Goal: Task Accomplishment & Management: Use online tool/utility

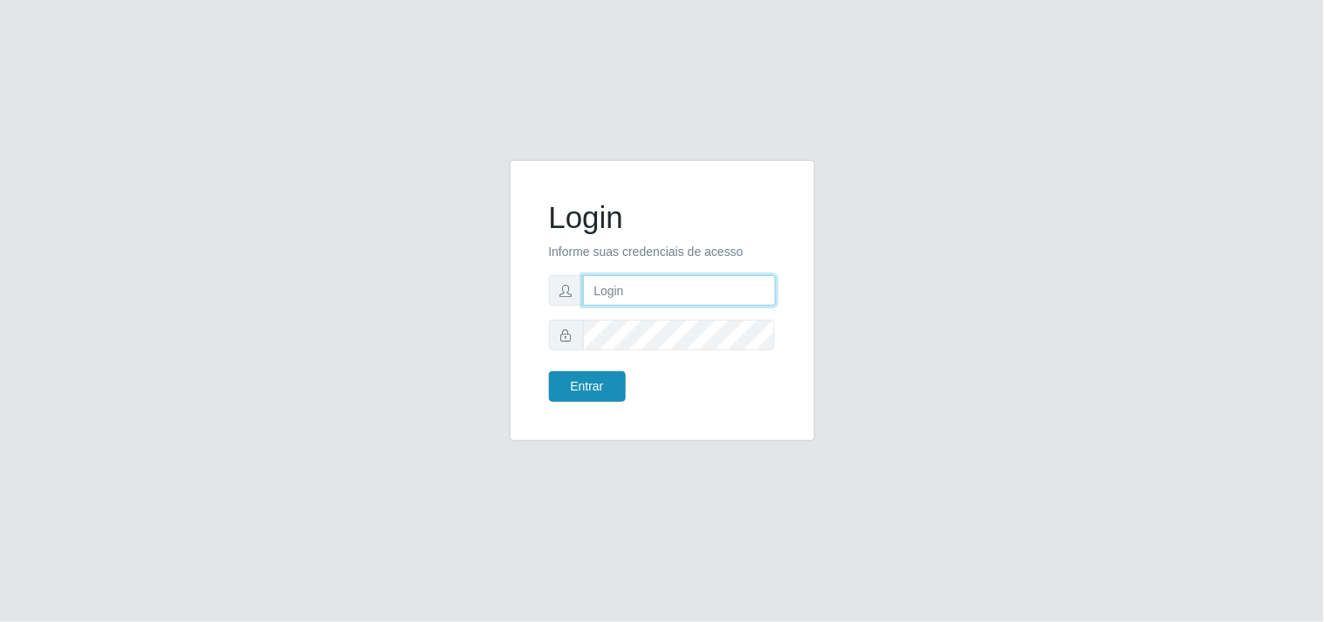
type input "analucia@cestao"
click at [617, 388] on button "Entrar" at bounding box center [587, 386] width 77 height 31
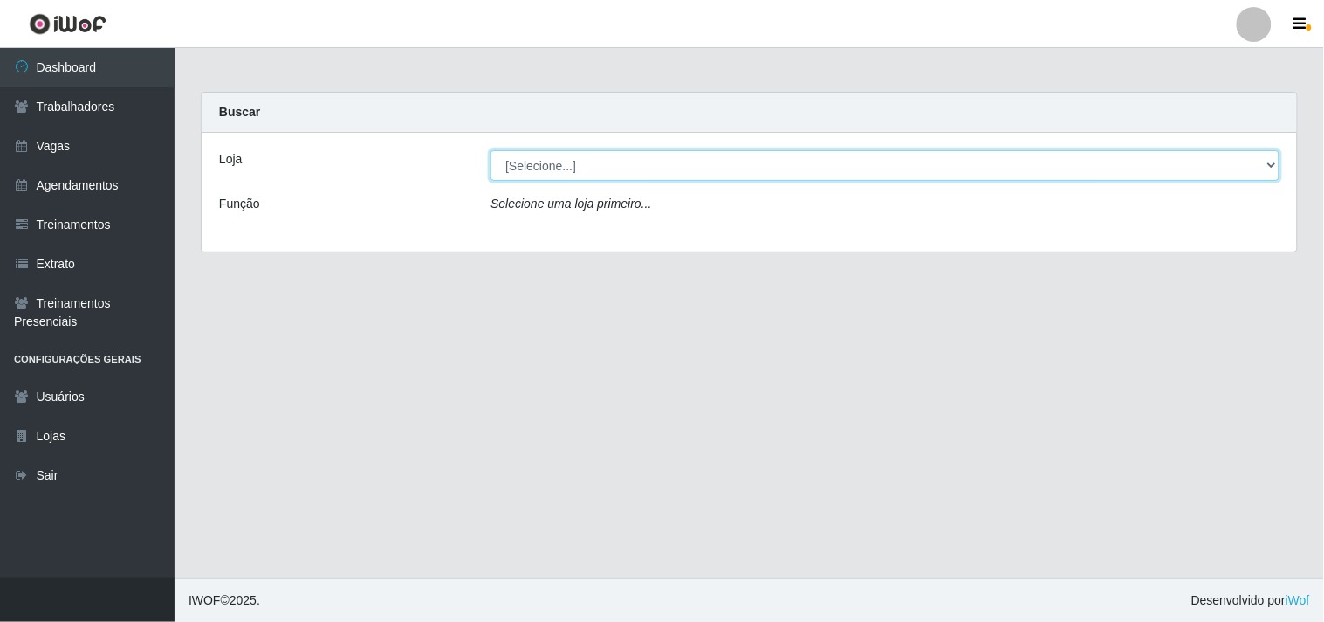
click at [598, 170] on select "[Selecione...] O Cestão - Geisel" at bounding box center [885, 165] width 789 height 31
select select "224"
click at [491, 150] on select "[Selecione...] O Cestão - Geisel" at bounding box center [885, 165] width 789 height 31
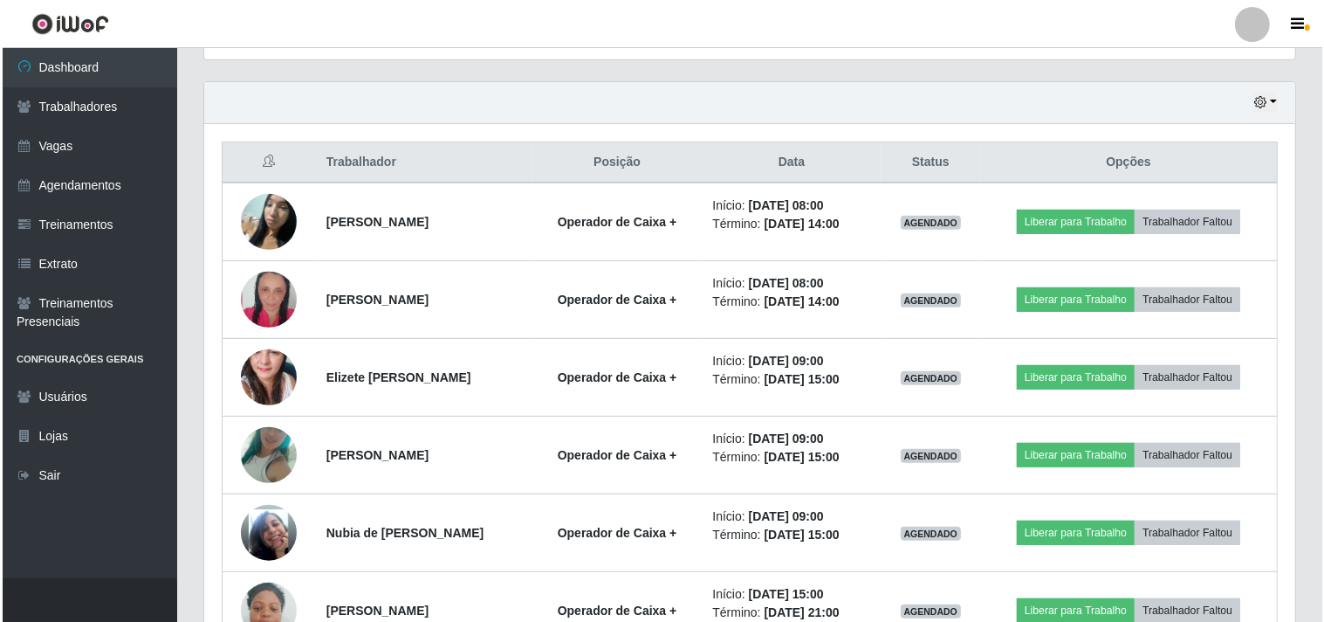
scroll to position [581, 0]
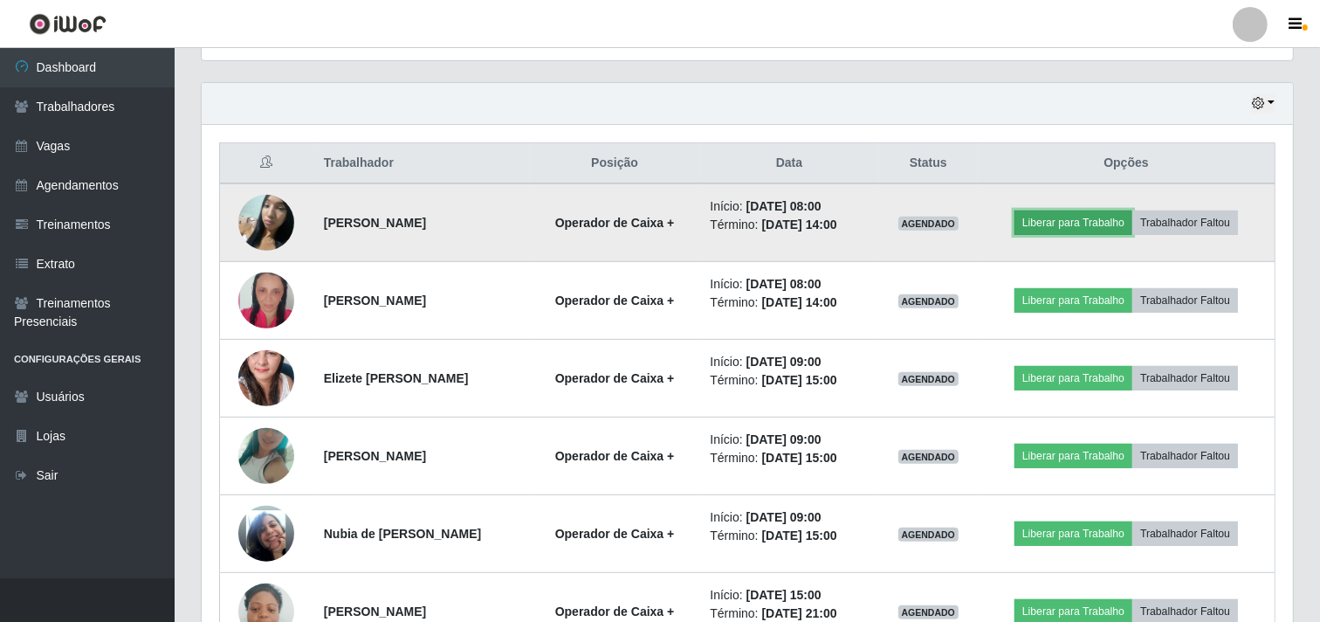
click at [1056, 230] on button "Liberar para Trabalho" at bounding box center [1073, 222] width 118 height 24
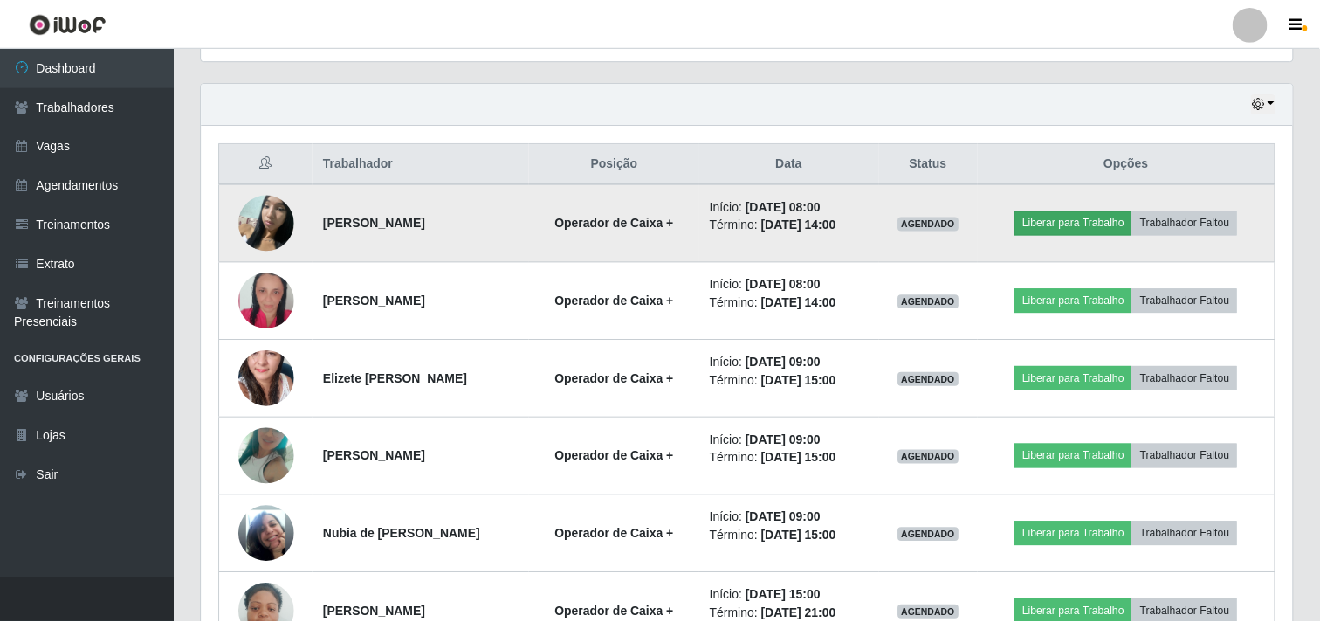
scroll to position [361, 1080]
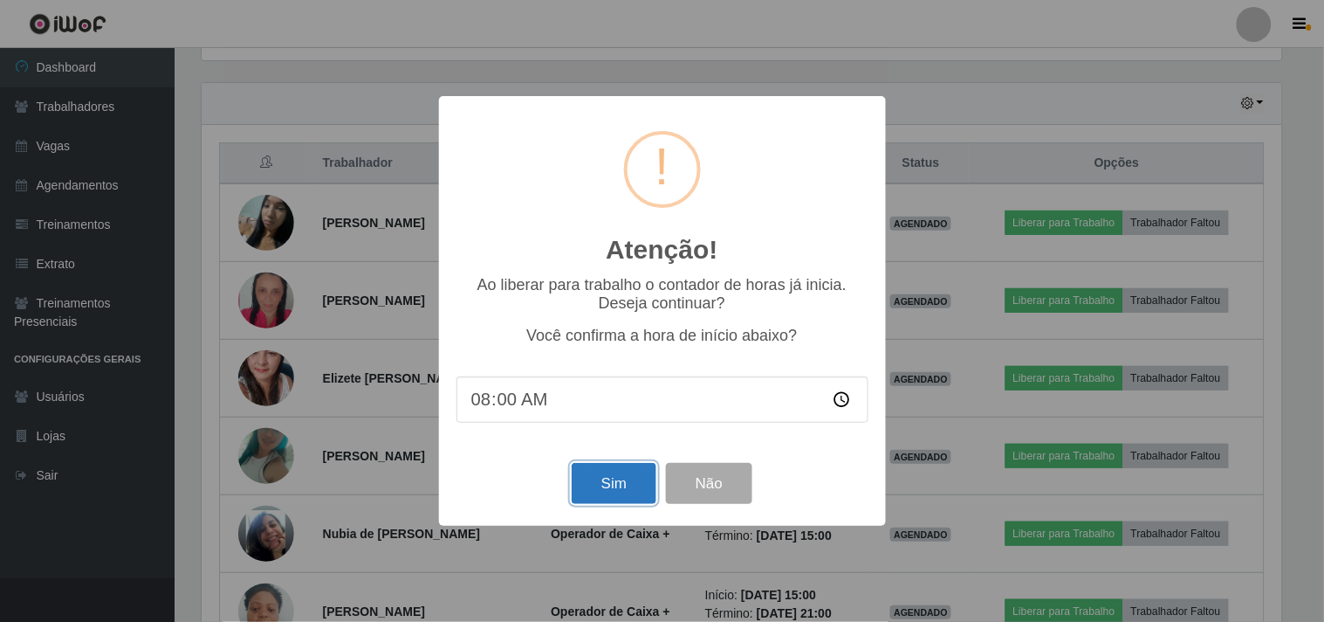
click at [618, 504] on button "Sim" at bounding box center [614, 483] width 85 height 41
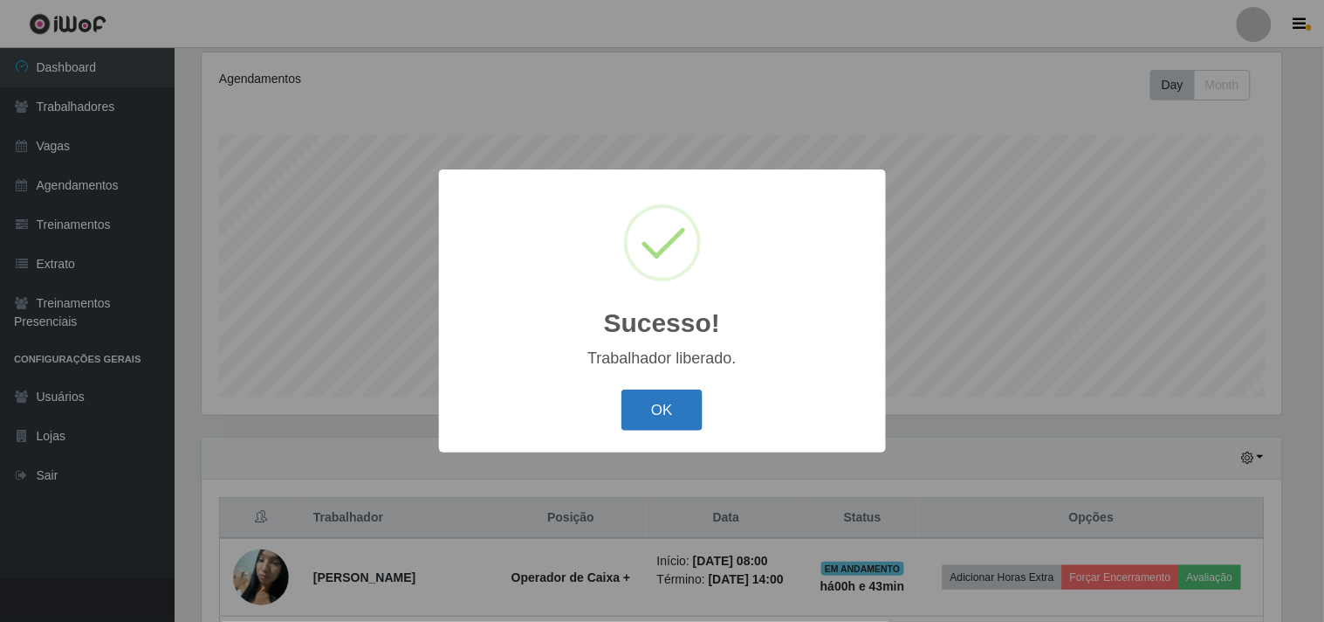
click at [670, 402] on button "OK" at bounding box center [662, 409] width 81 height 41
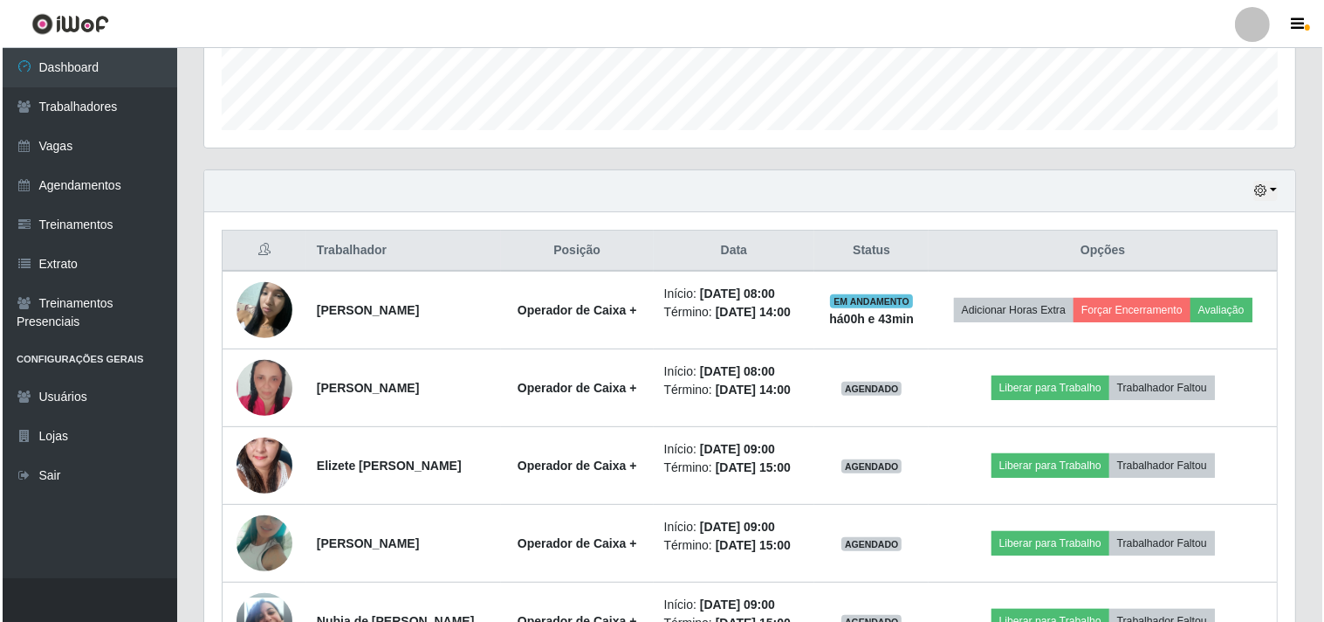
scroll to position [518, 0]
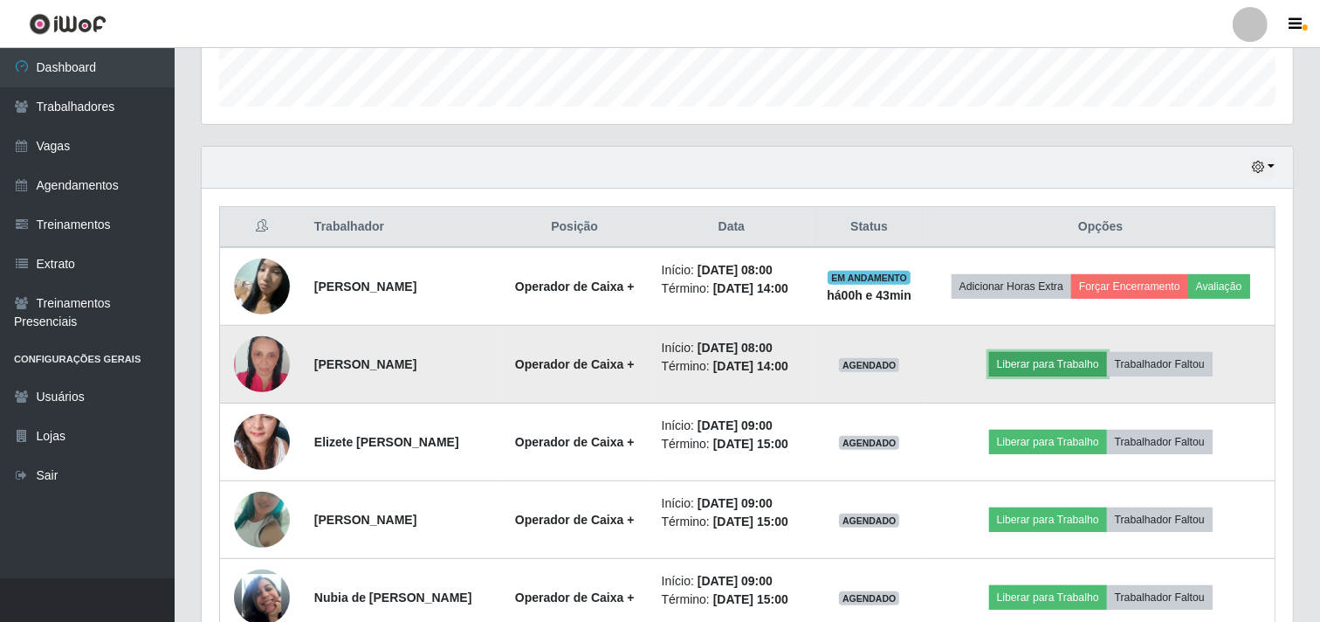
click at [1039, 364] on button "Liberar para Trabalho" at bounding box center [1048, 364] width 118 height 24
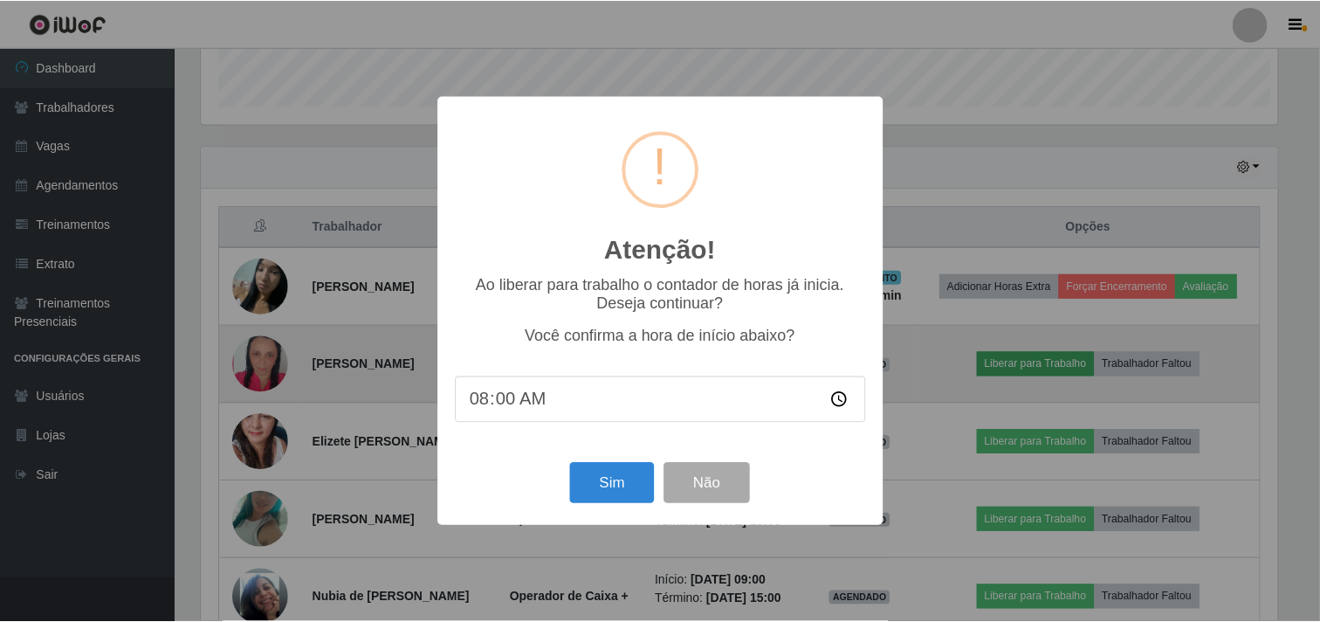
scroll to position [361, 1080]
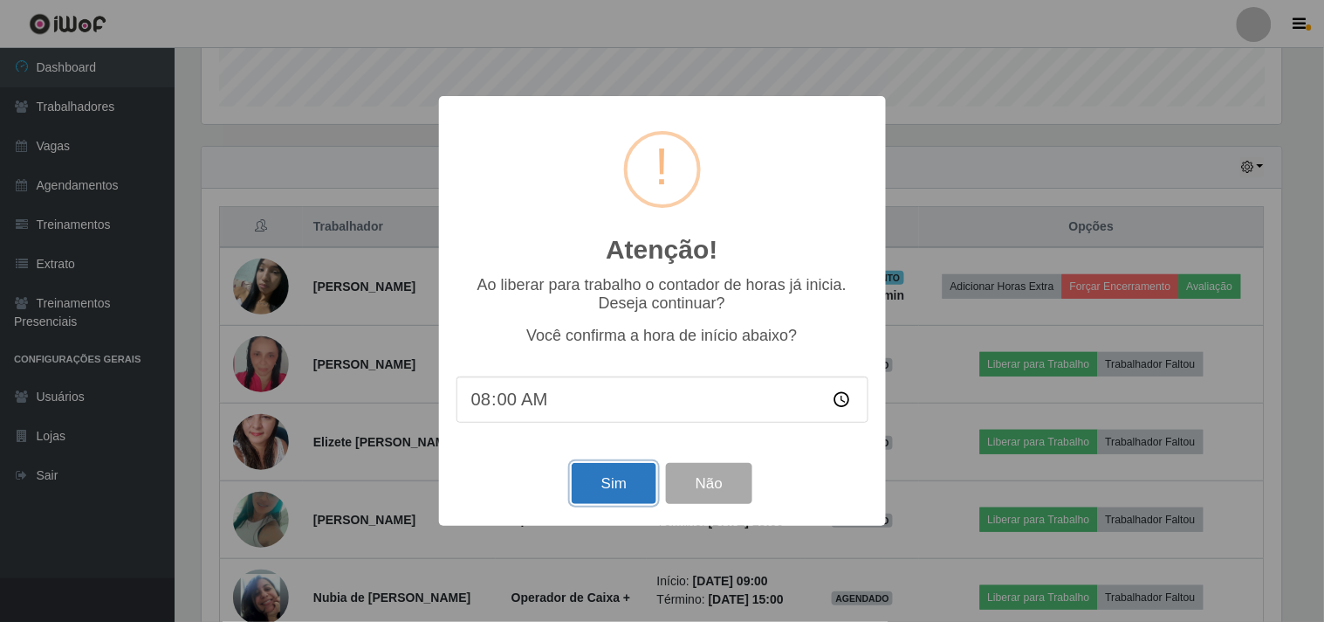
click at [611, 480] on button "Sim" at bounding box center [614, 483] width 85 height 41
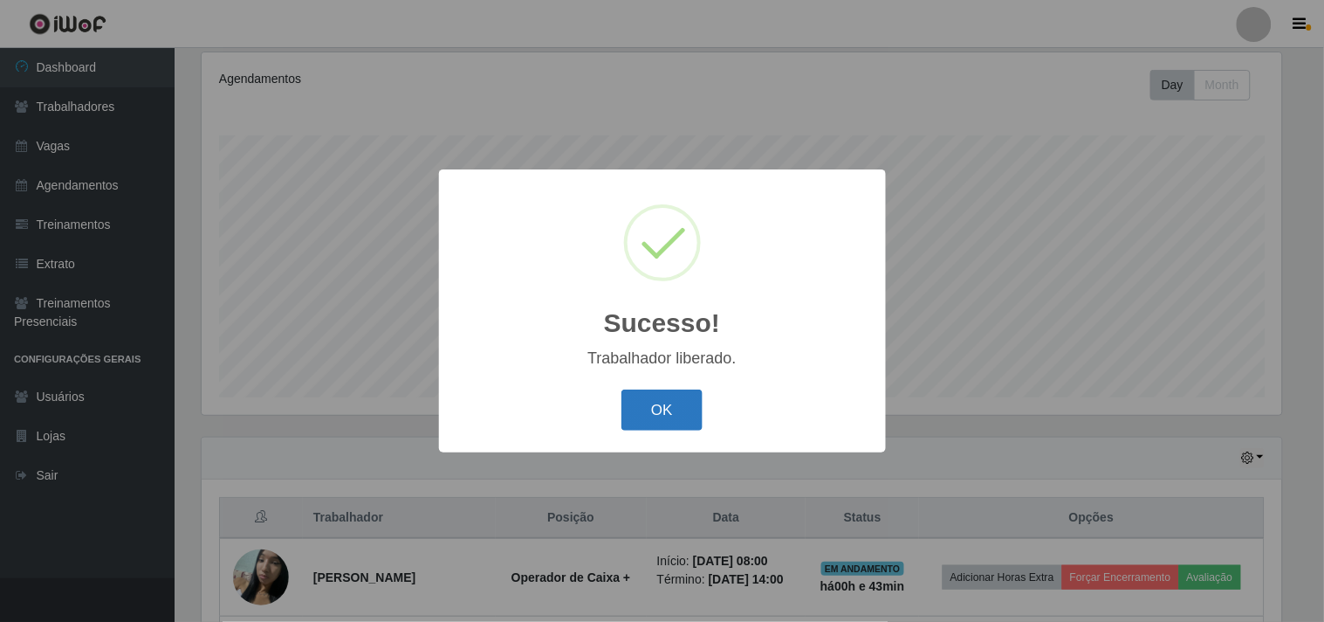
click at [684, 416] on button "OK" at bounding box center [662, 409] width 81 height 41
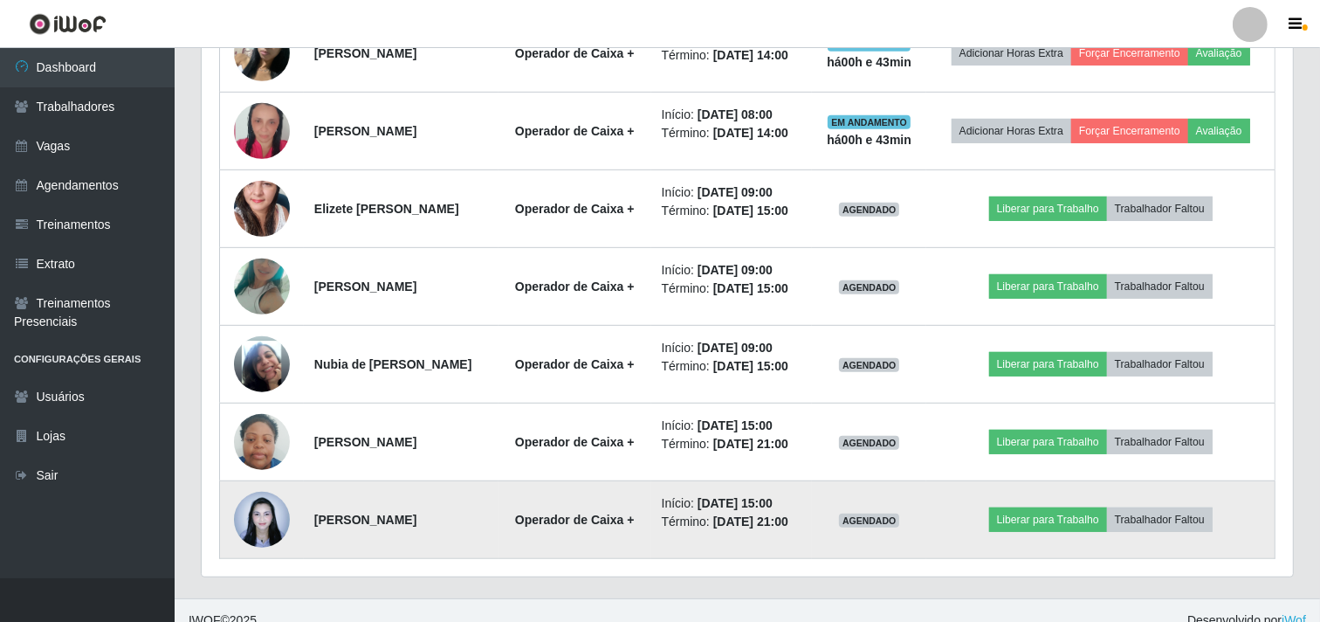
scroll to position [772, 0]
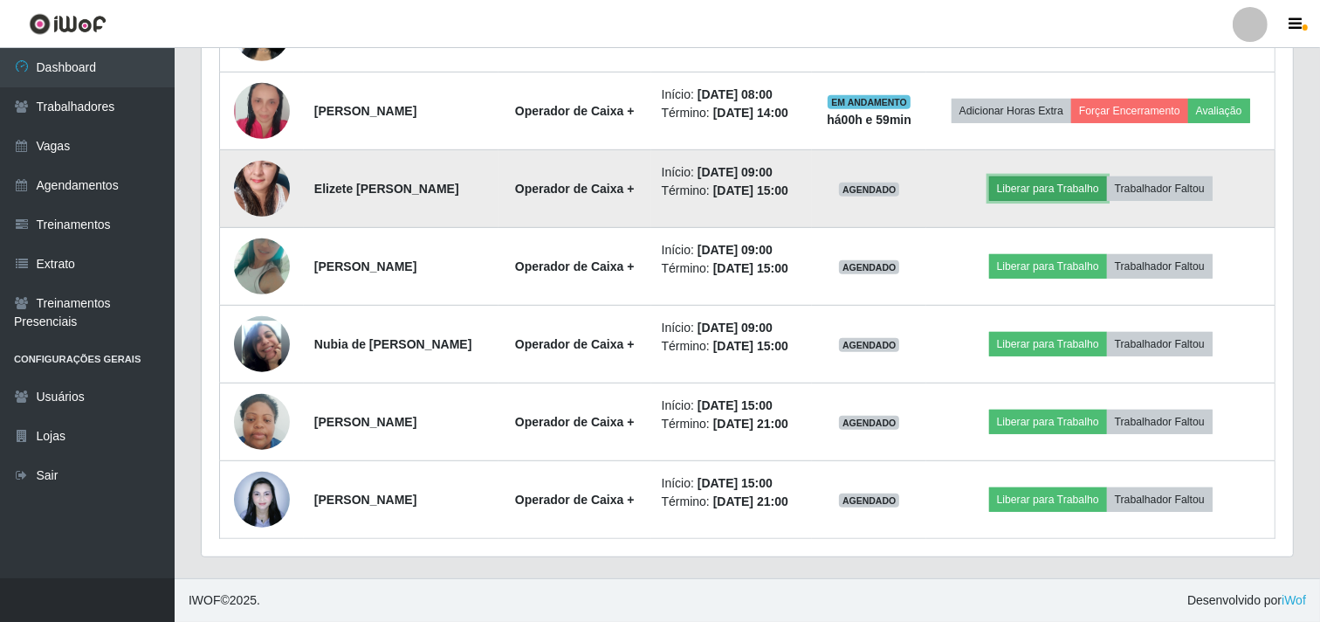
click at [1085, 188] on button "Liberar para Trabalho" at bounding box center [1048, 188] width 118 height 24
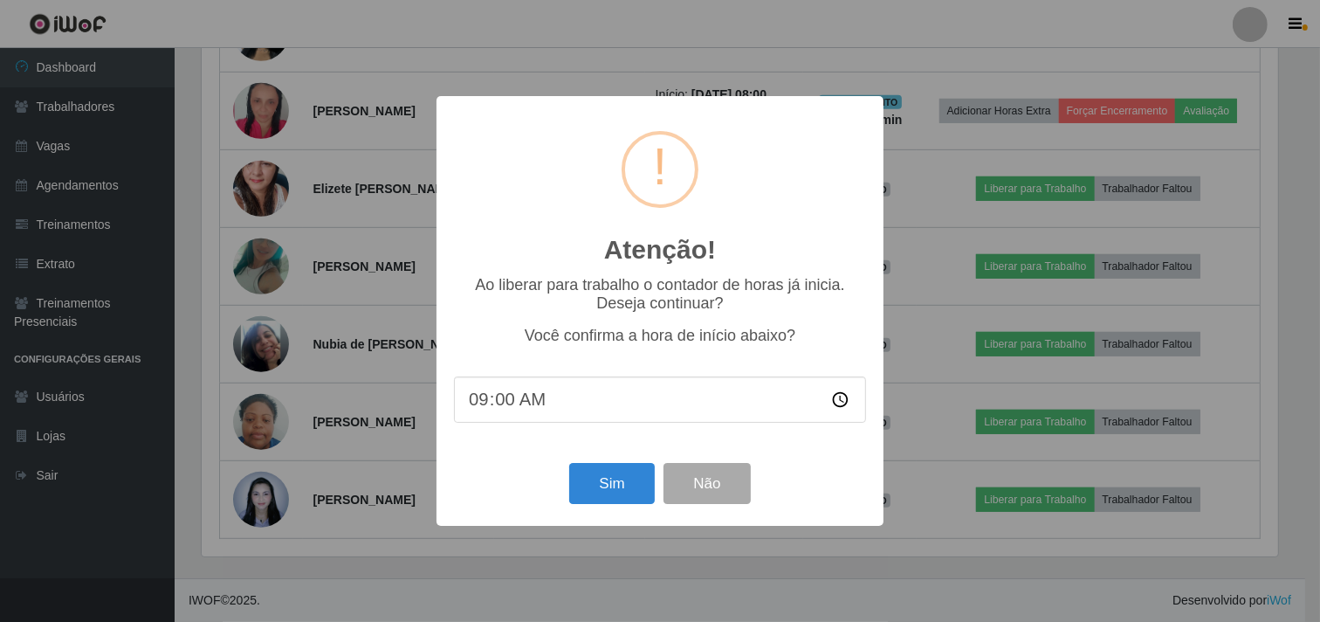
scroll to position [361, 1080]
click at [615, 471] on button "Sim" at bounding box center [614, 483] width 85 height 41
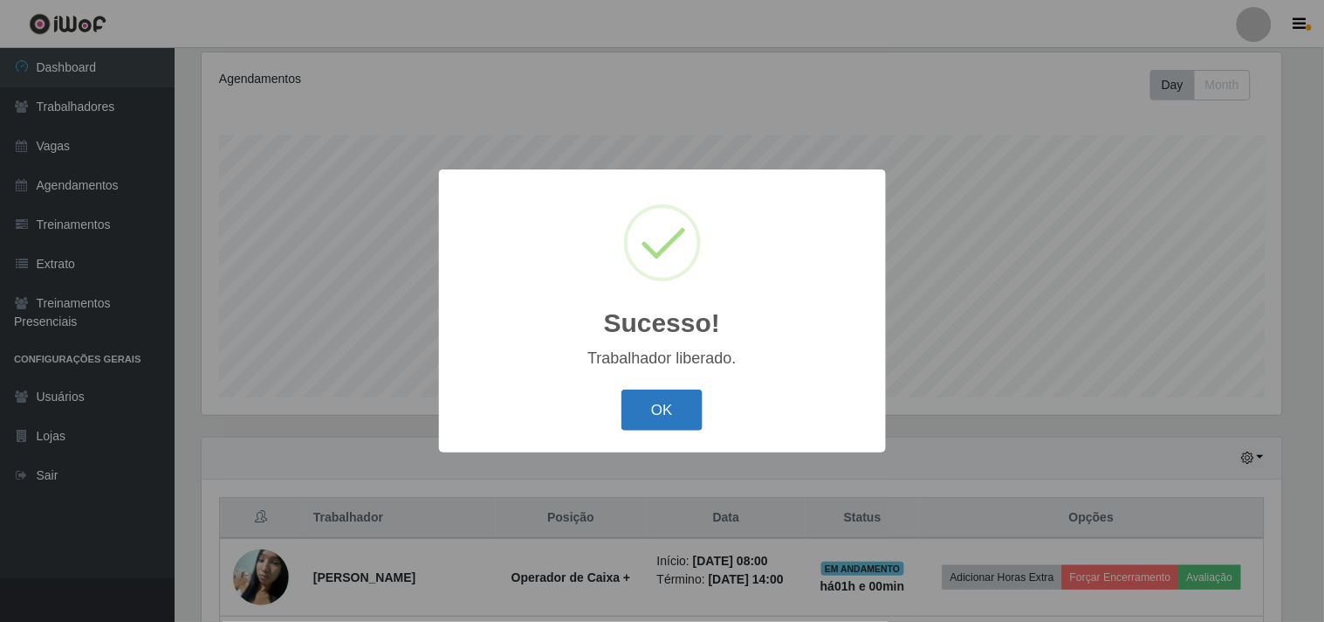
click at [650, 416] on button "OK" at bounding box center [662, 409] width 81 height 41
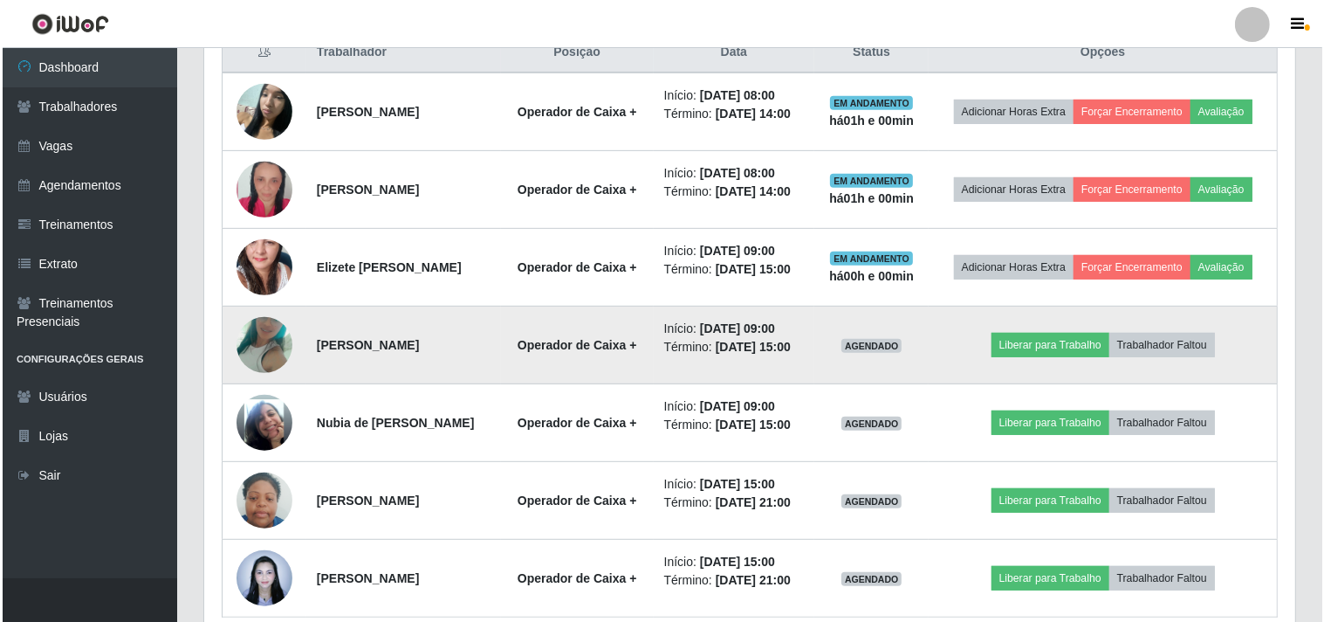
scroll to position [711, 0]
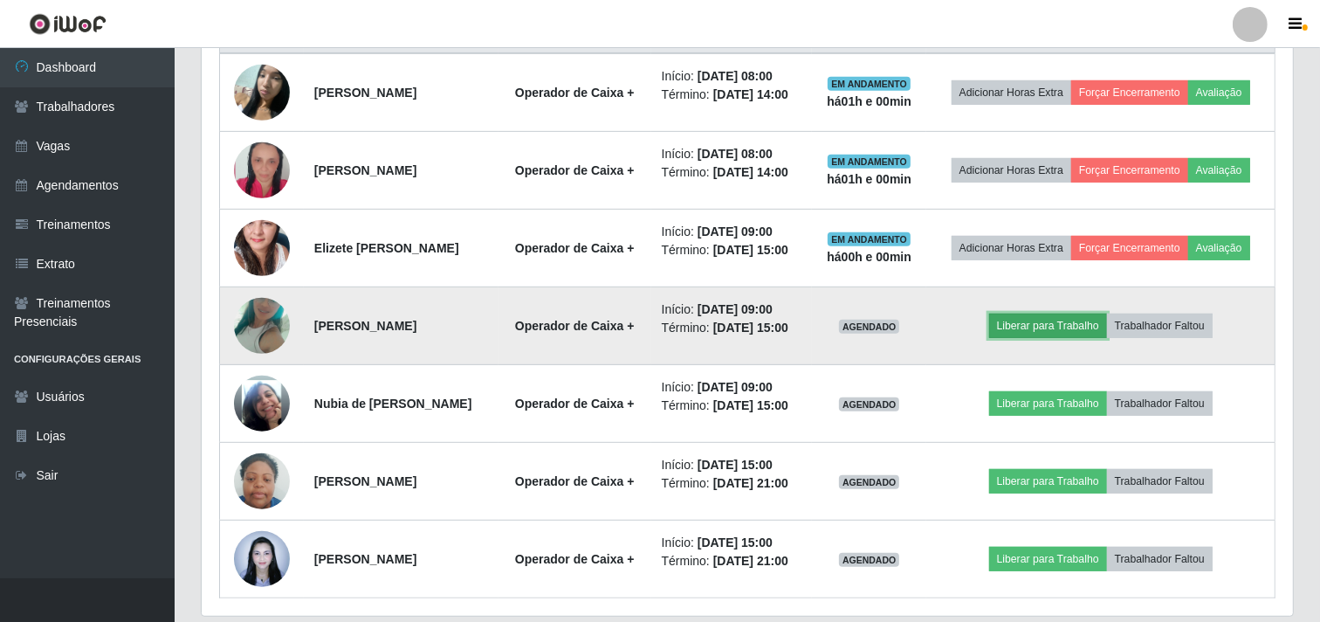
click at [1026, 328] on button "Liberar para Trabalho" at bounding box center [1048, 325] width 118 height 24
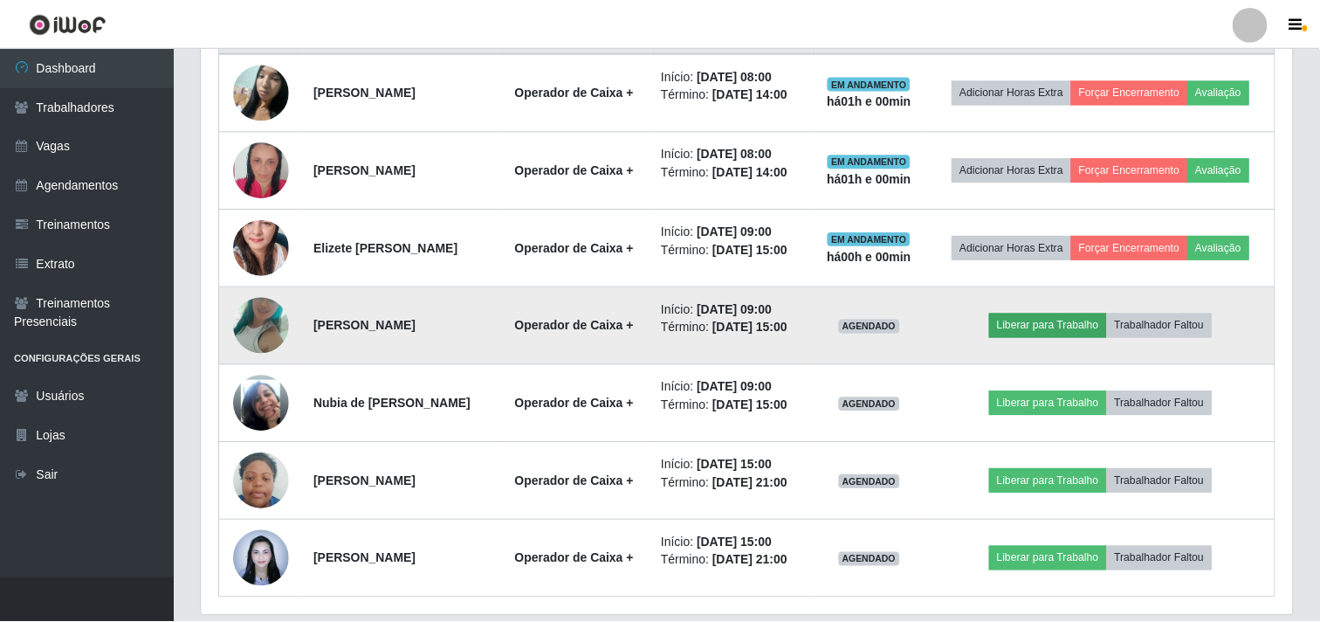
scroll to position [361, 1080]
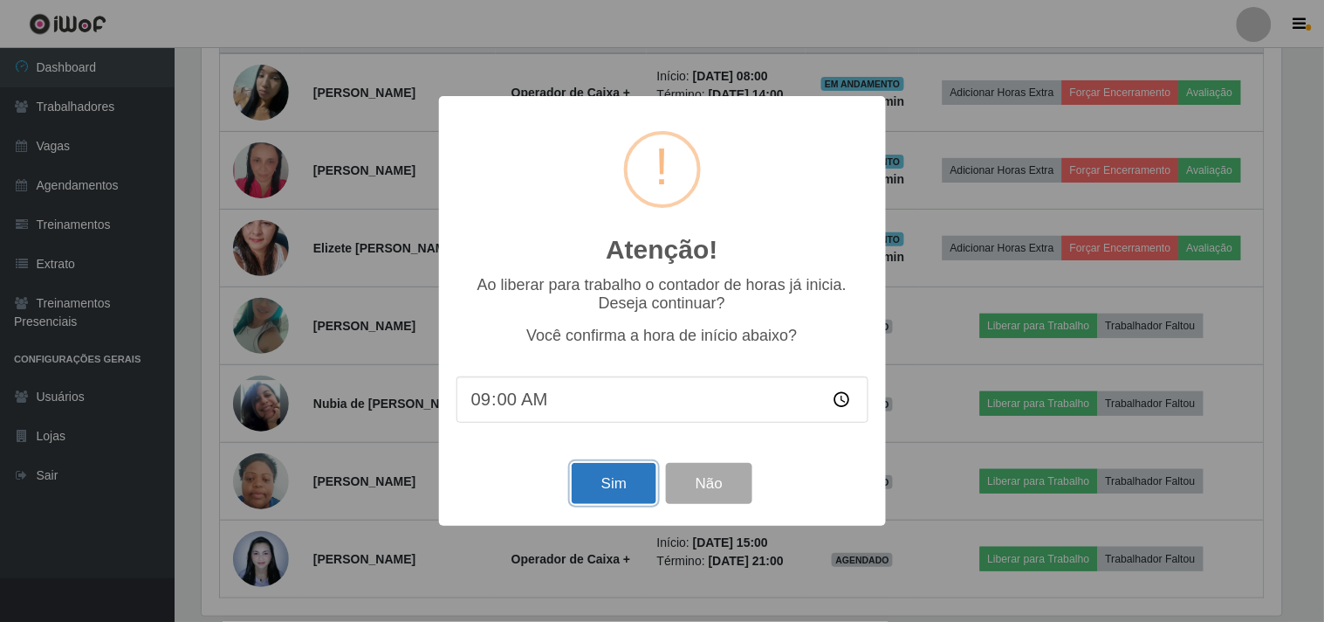
click at [639, 480] on button "Sim" at bounding box center [614, 483] width 85 height 41
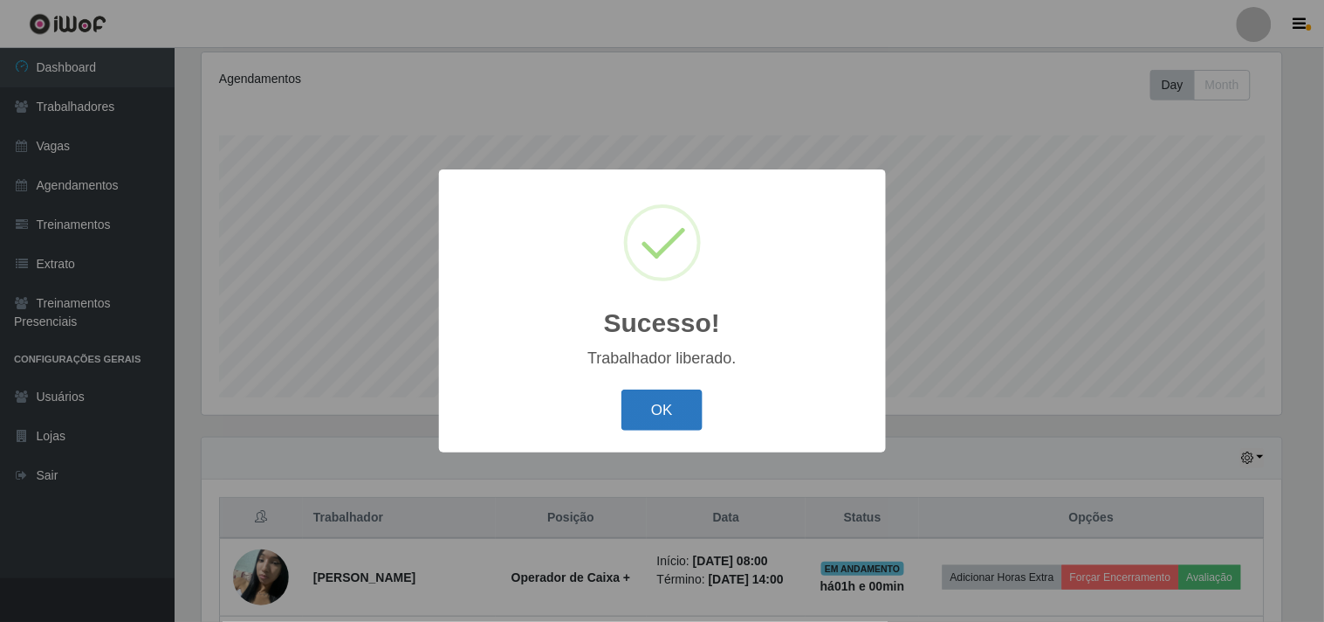
click at [655, 412] on button "OK" at bounding box center [662, 409] width 81 height 41
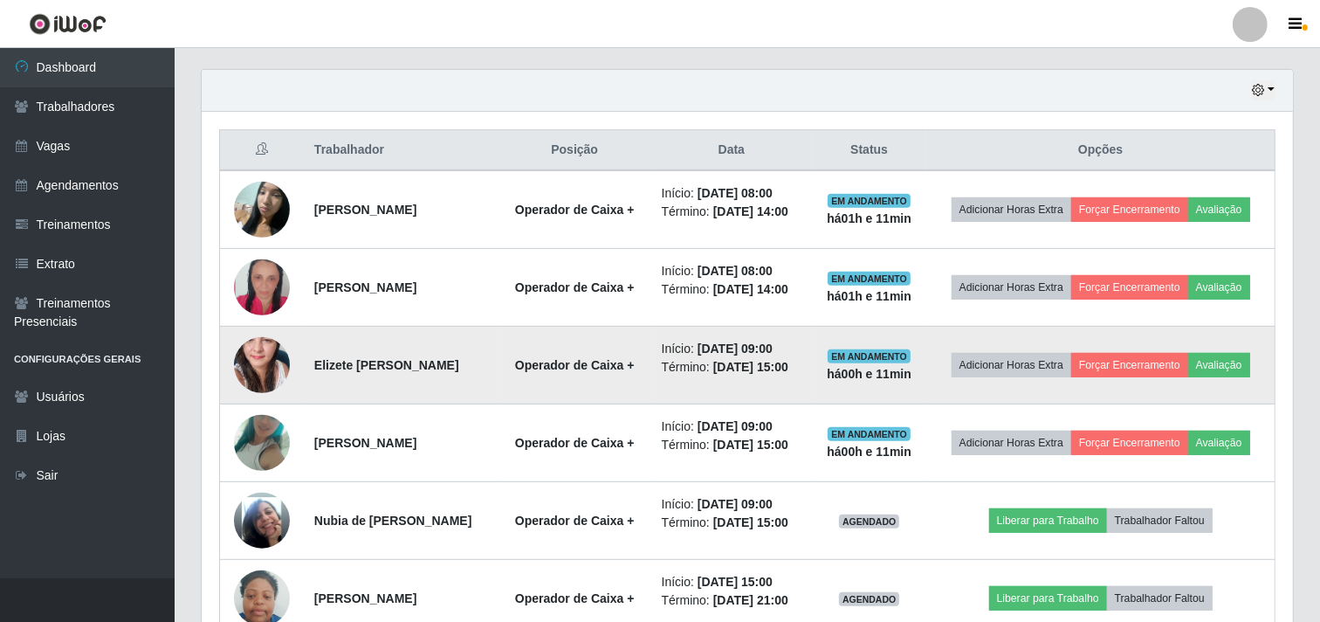
scroll to position [615, 0]
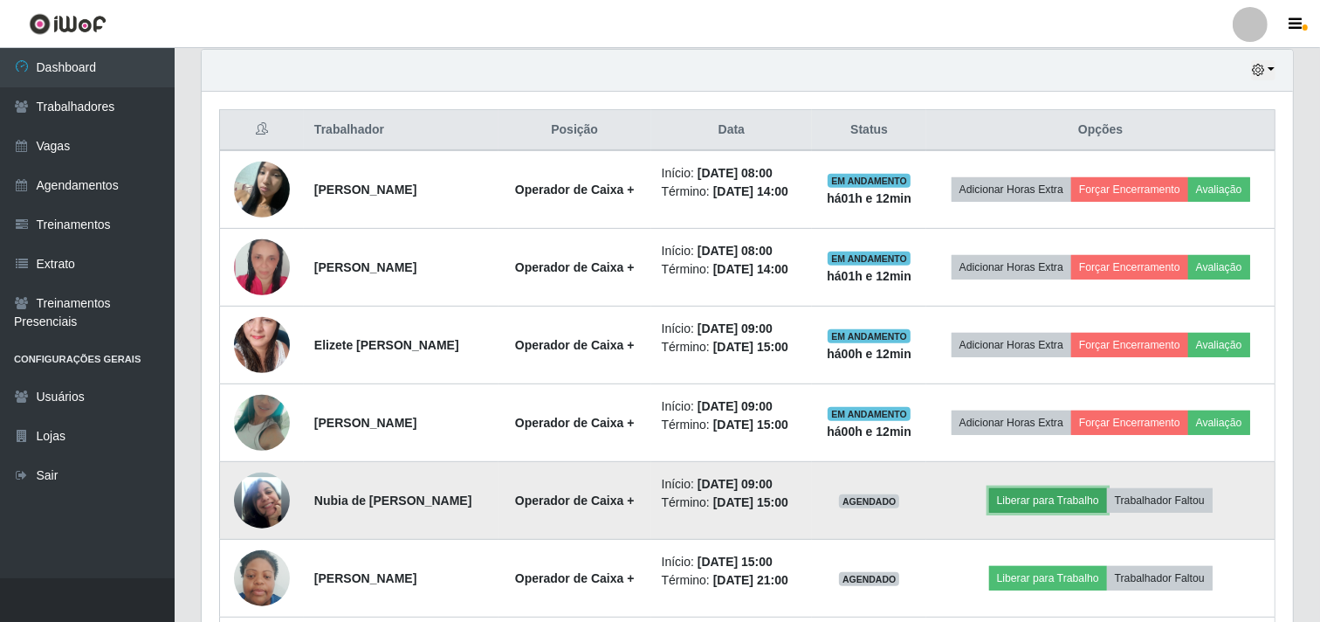
click at [1046, 489] on button "Liberar para Trabalho" at bounding box center [1048, 500] width 118 height 24
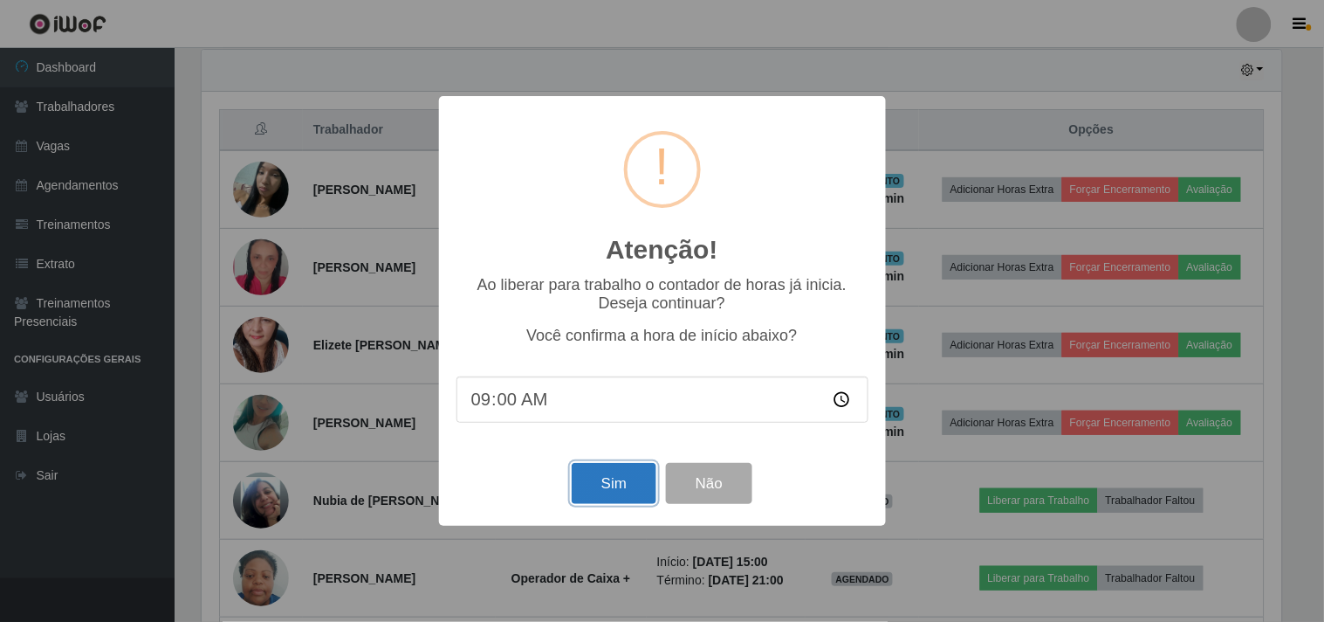
click at [618, 477] on button "Sim" at bounding box center [614, 483] width 85 height 41
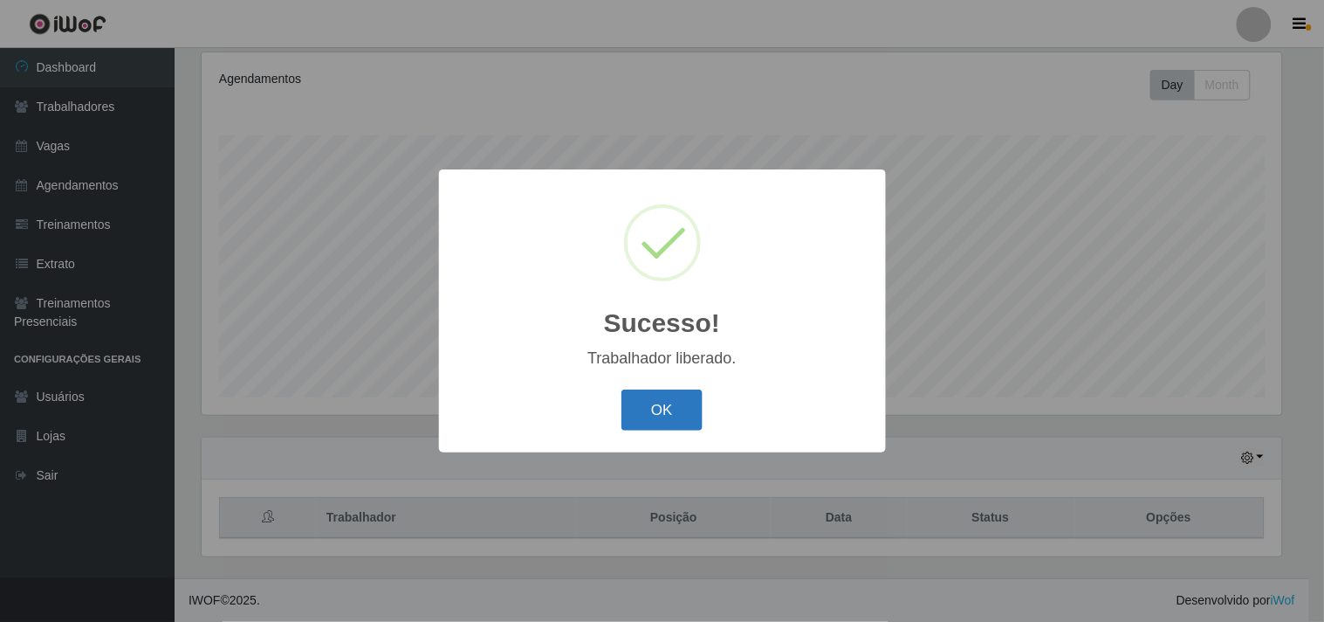
click at [659, 402] on button "OK" at bounding box center [662, 409] width 81 height 41
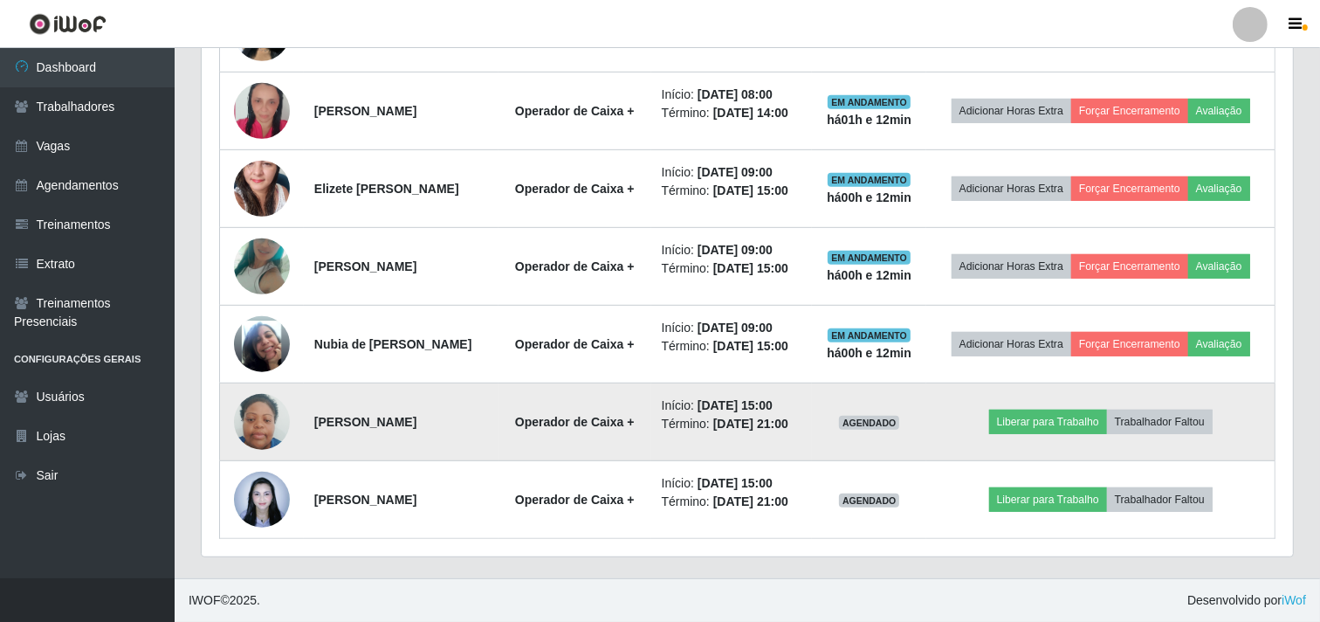
scroll to position [675, 0]
